Goal: Navigation & Orientation: Find specific page/section

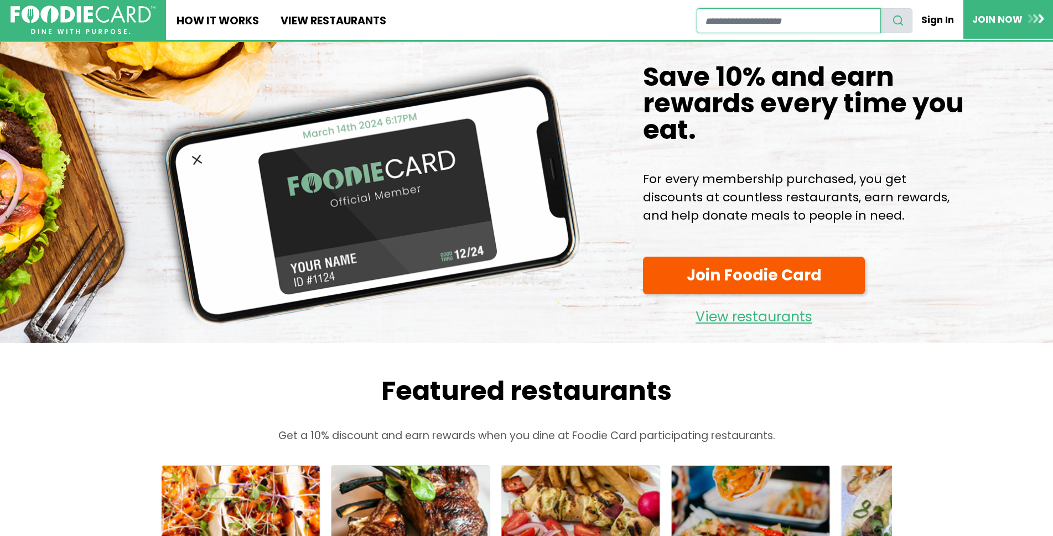
click at [816, 22] on input "restaurant search" at bounding box center [789, 20] width 184 height 25
click at [327, 19] on link "View restaurants" at bounding box center [333, 20] width 127 height 40
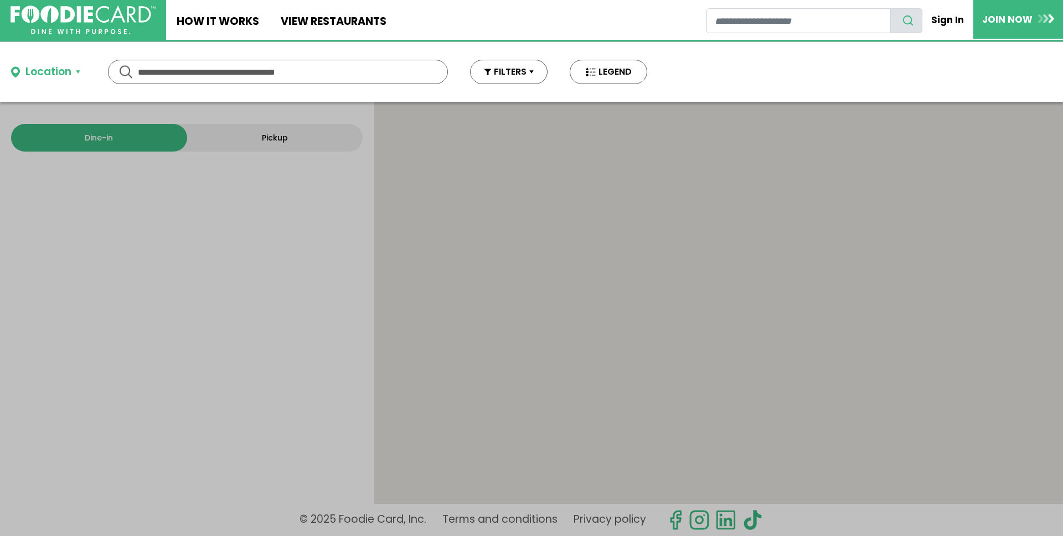
click at [229, 73] on input "text" at bounding box center [278, 71] width 280 height 23
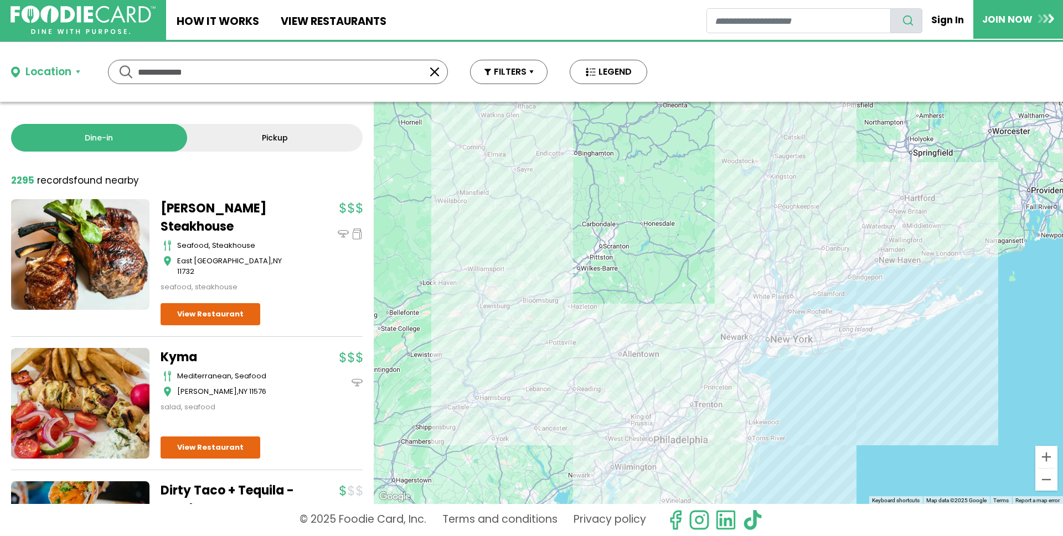
type input "**********"
